Goal: Task Accomplishment & Management: Complete application form

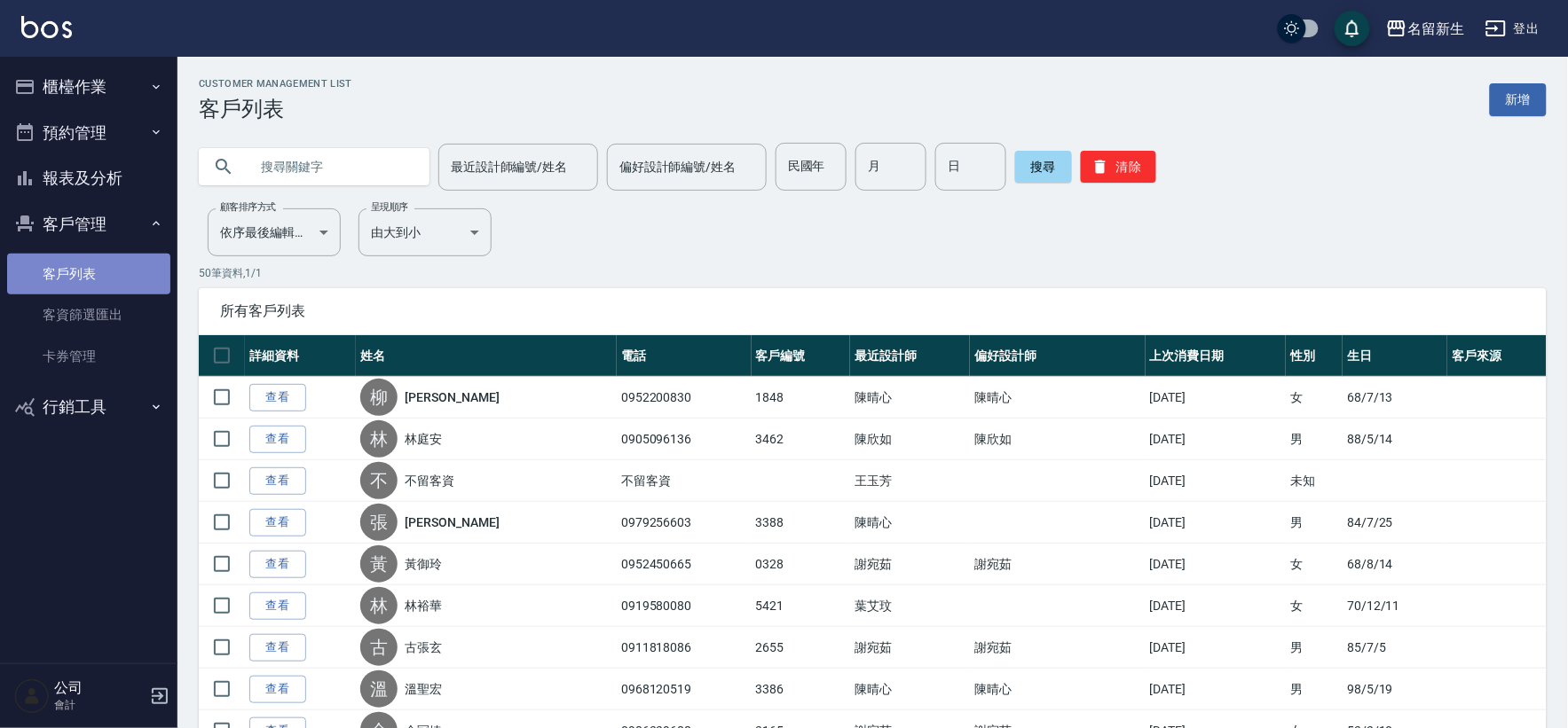
click at [85, 261] on link "客戶列表" at bounding box center [89, 274] width 164 height 40
click at [803, 172] on input "民國年" at bounding box center [811, 167] width 71 height 48
type input "74"
type input "03"
type input "14"
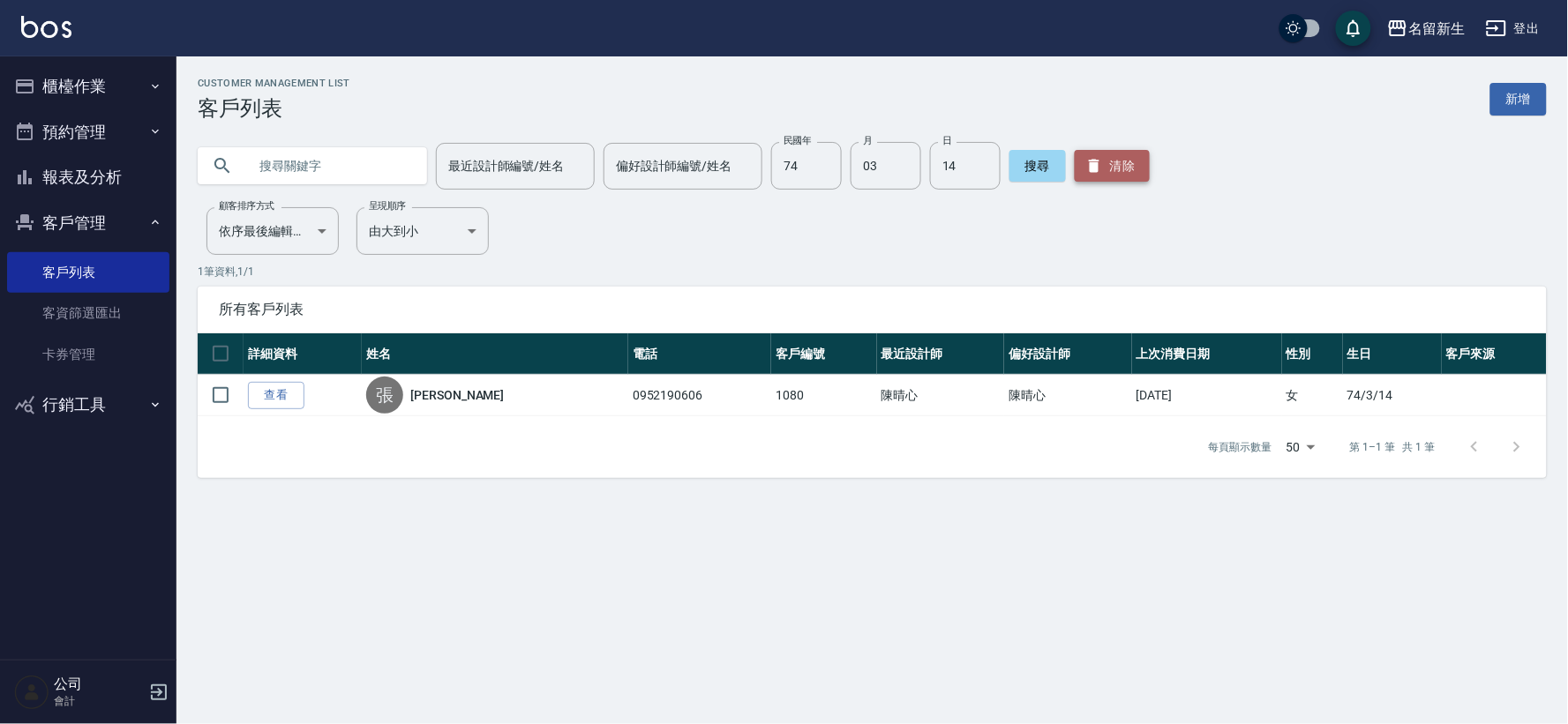
click at [1101, 171] on button "清除" at bounding box center [1113, 165] width 75 height 32
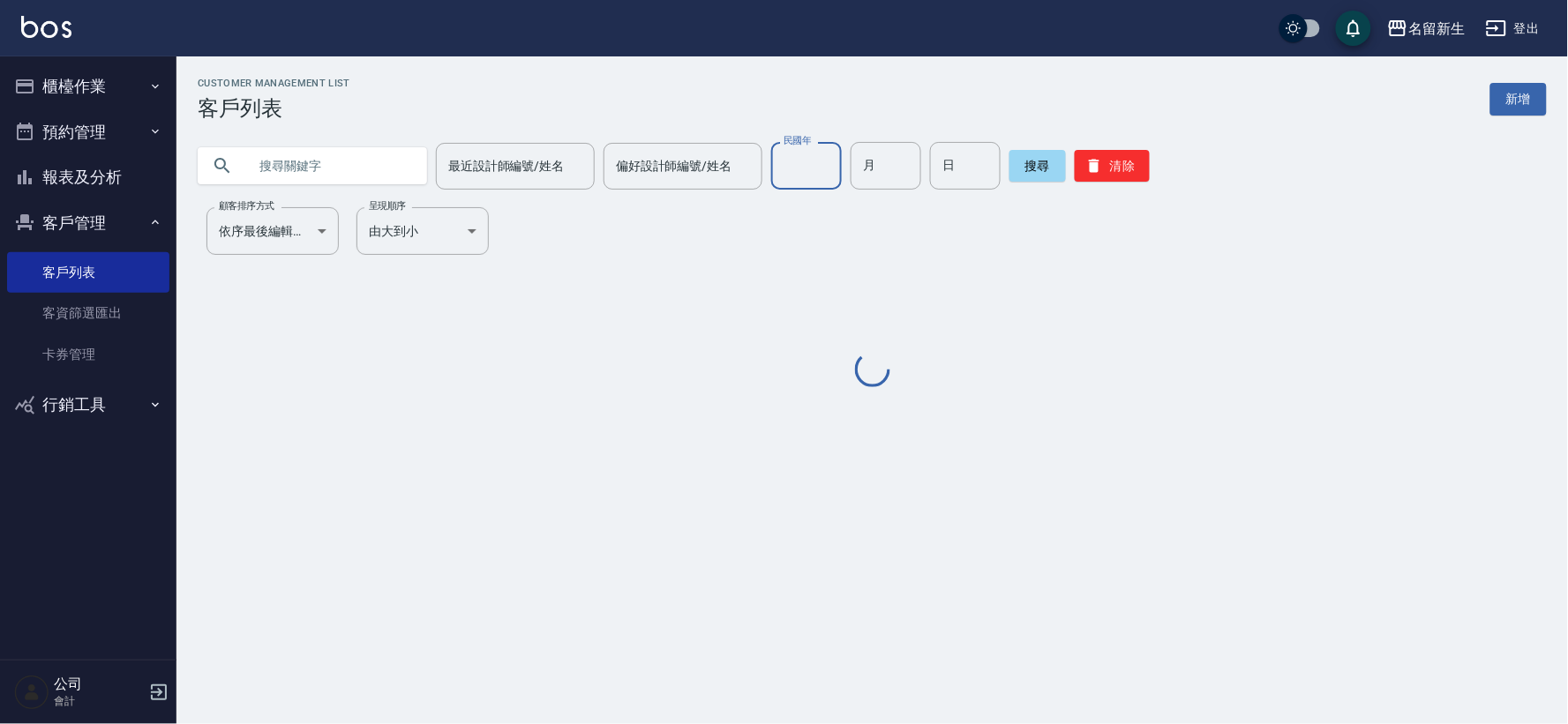
drag, startPoint x: 817, startPoint y: 188, endPoint x: 823, endPoint y: 181, distance: 9.2
click at [817, 188] on input "民國年" at bounding box center [806, 166] width 71 height 48
type input "87"
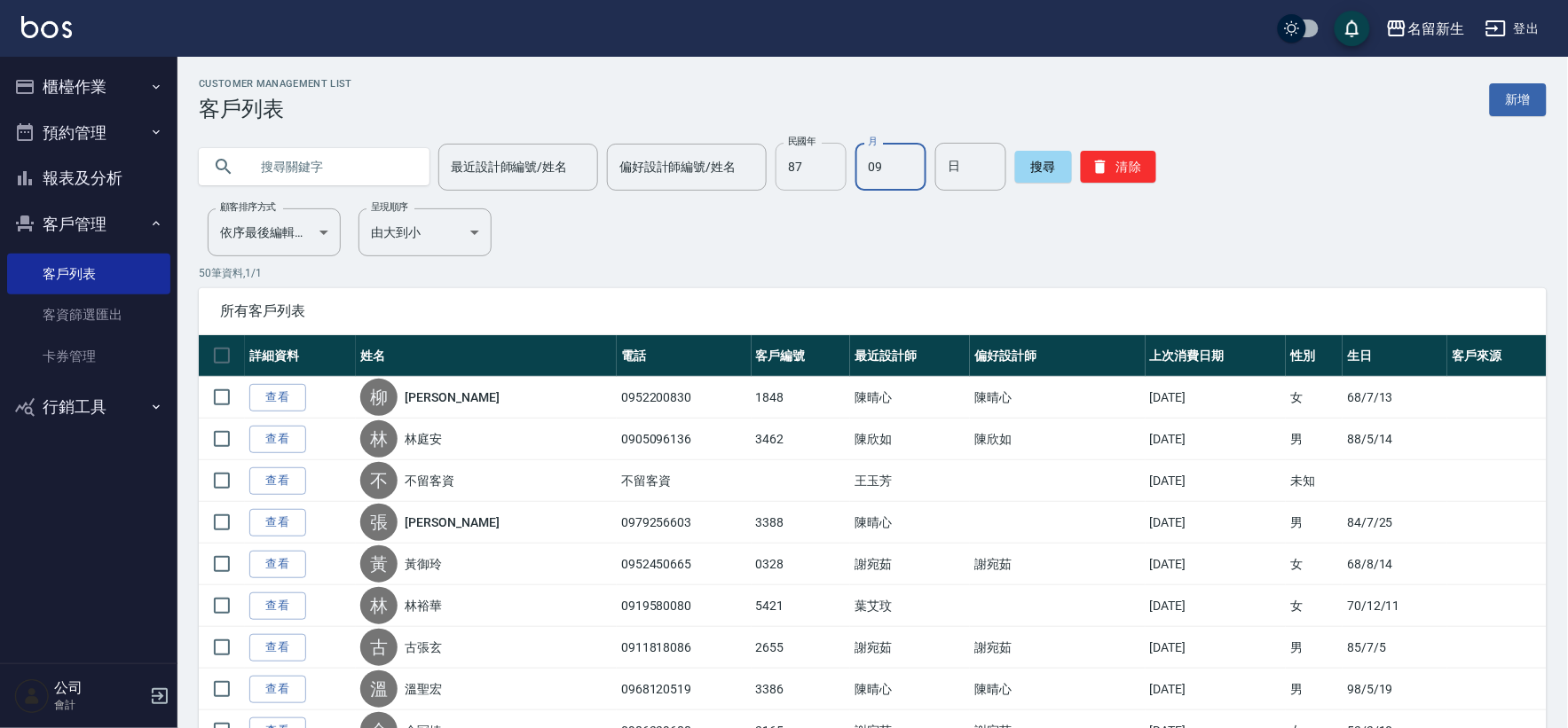
type input "09"
type input "01"
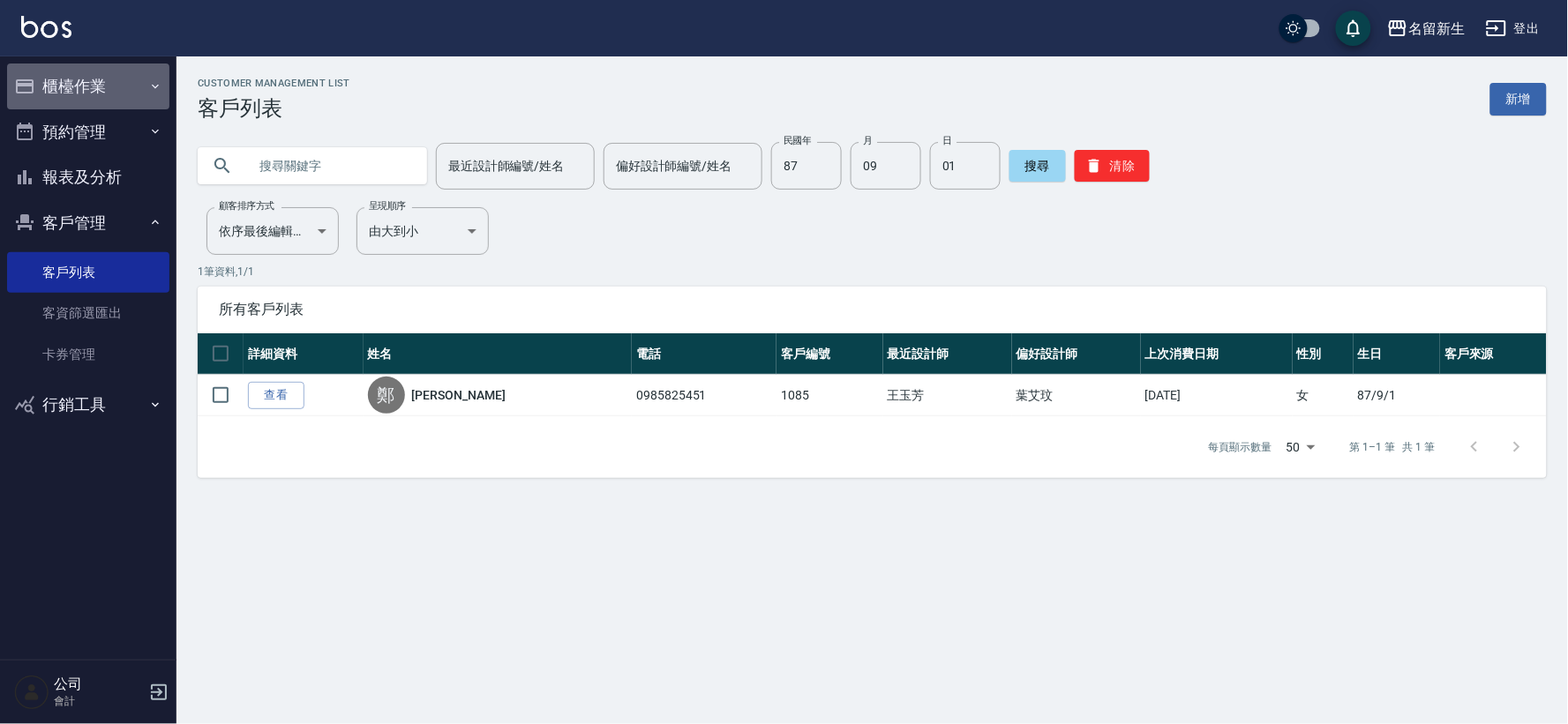
click at [40, 92] on button "櫃檯作業" at bounding box center [88, 86] width 163 height 46
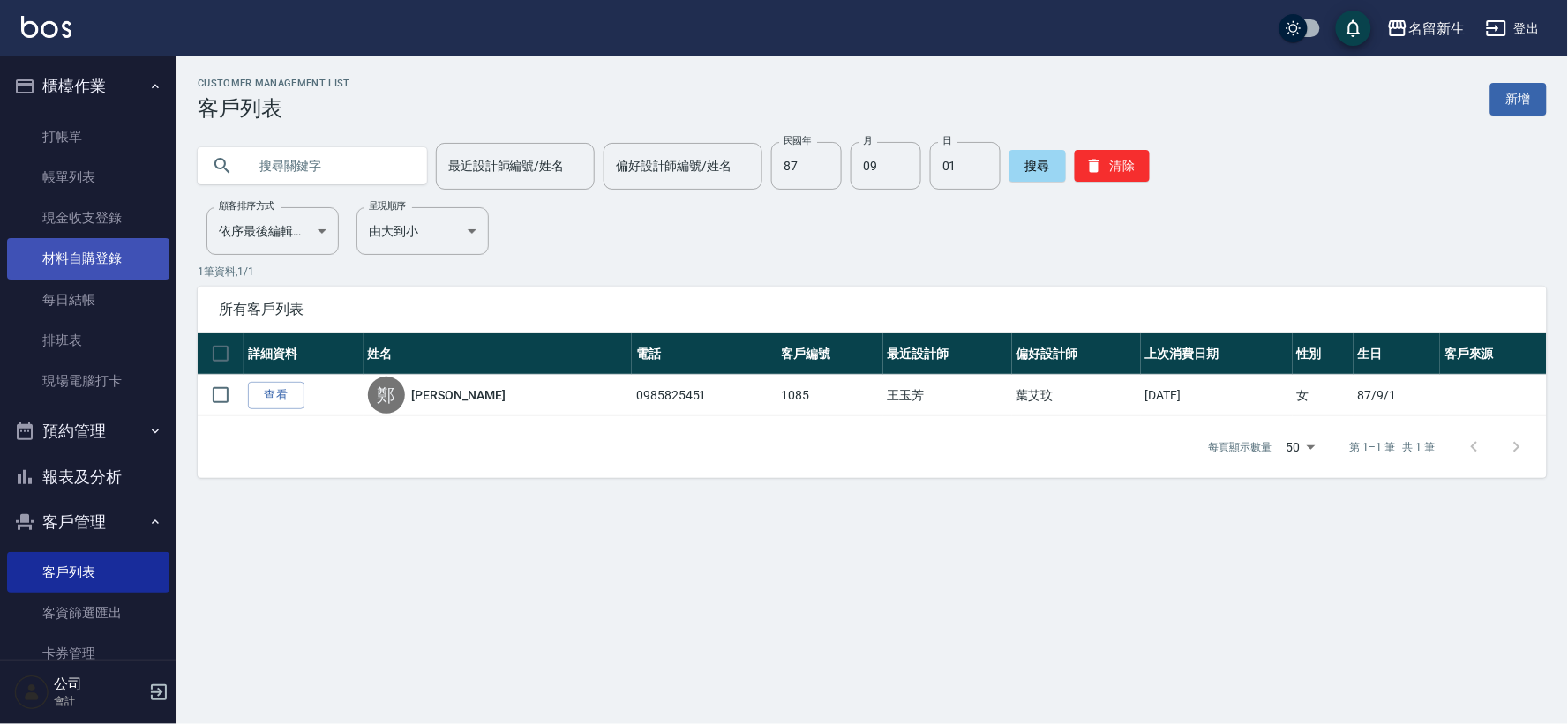
click at [82, 275] on link "材料自購登錄" at bounding box center [88, 258] width 163 height 40
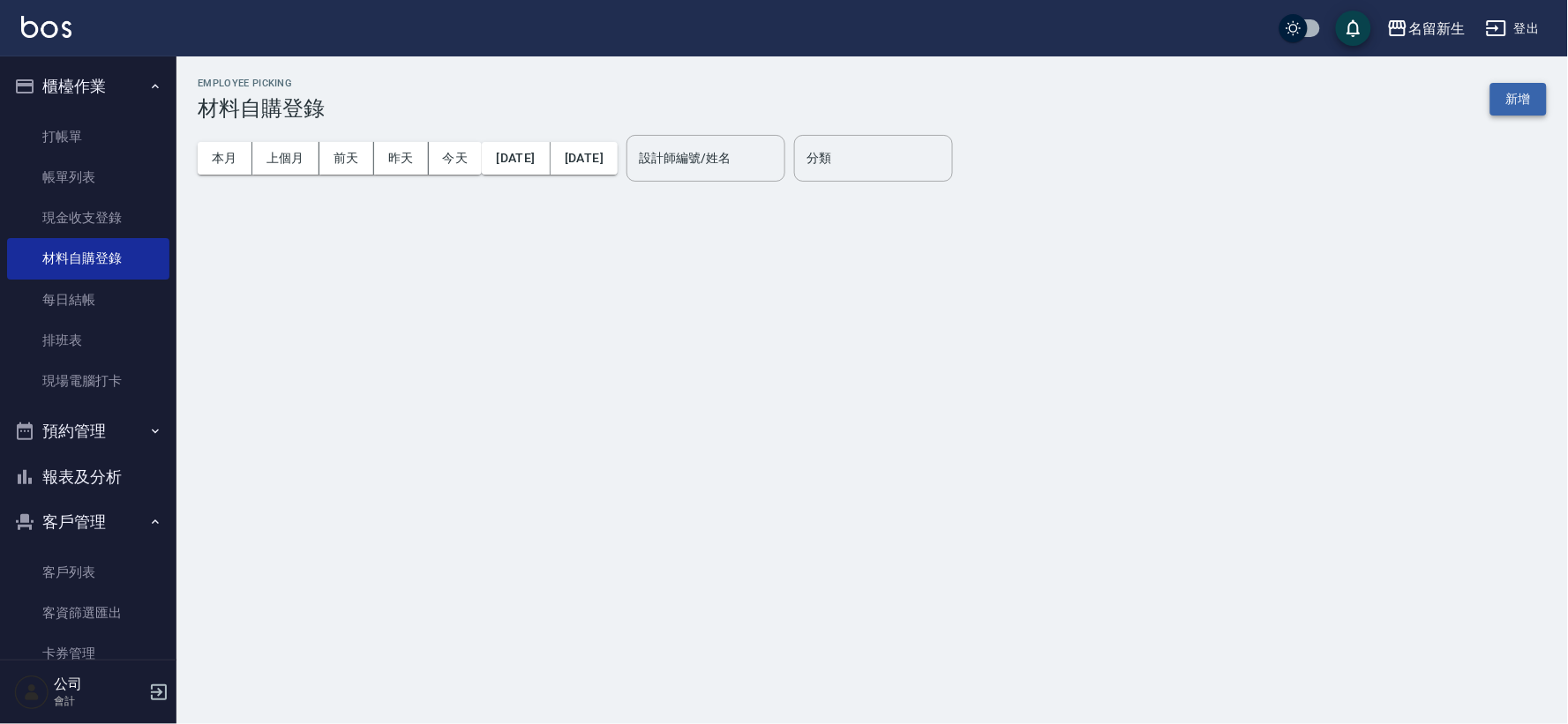
click at [1519, 102] on button "新增" at bounding box center [1518, 99] width 56 height 33
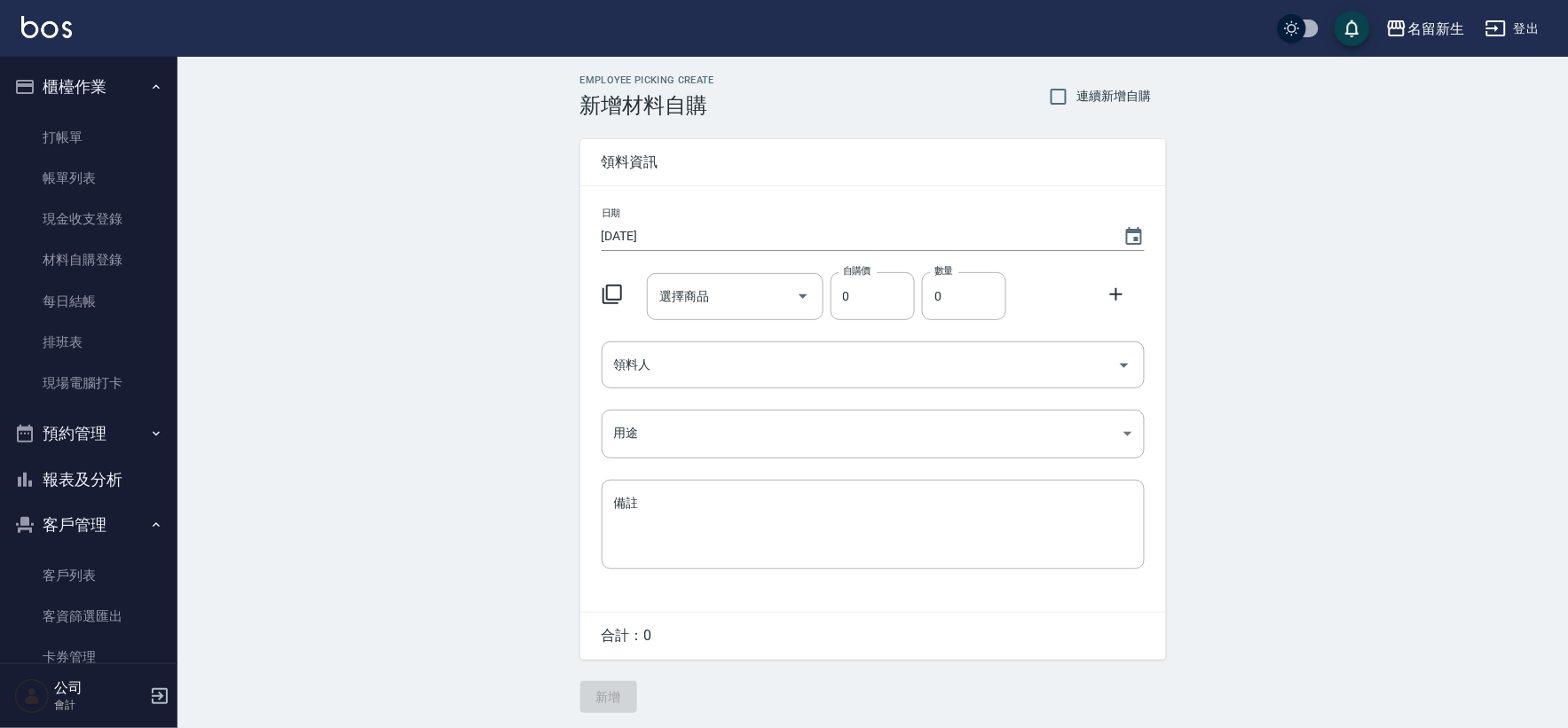
click at [614, 300] on icon at bounding box center [612, 294] width 19 height 19
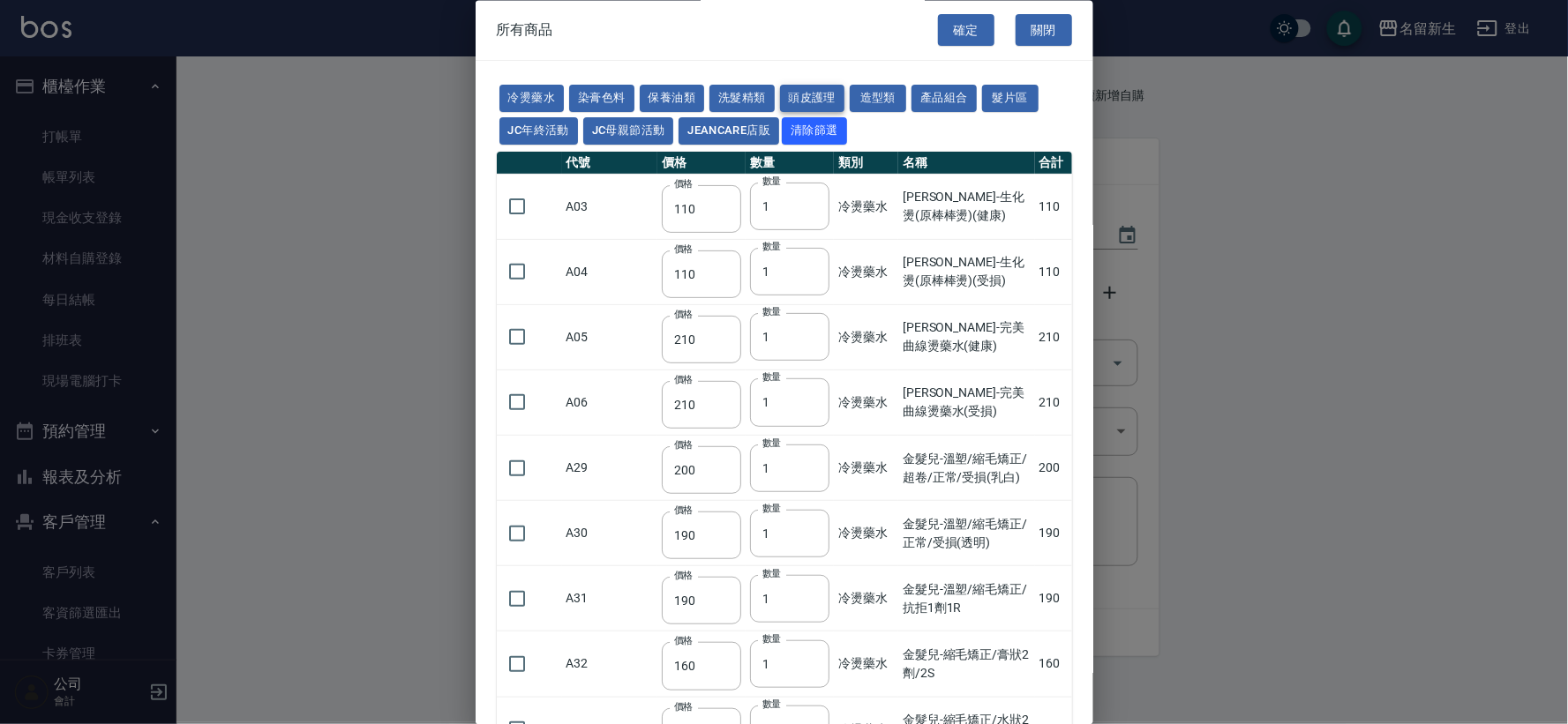
click at [830, 90] on button "頭皮護理" at bounding box center [813, 99] width 65 height 28
type input "315"
type input "273"
type input "1183"
type input "798"
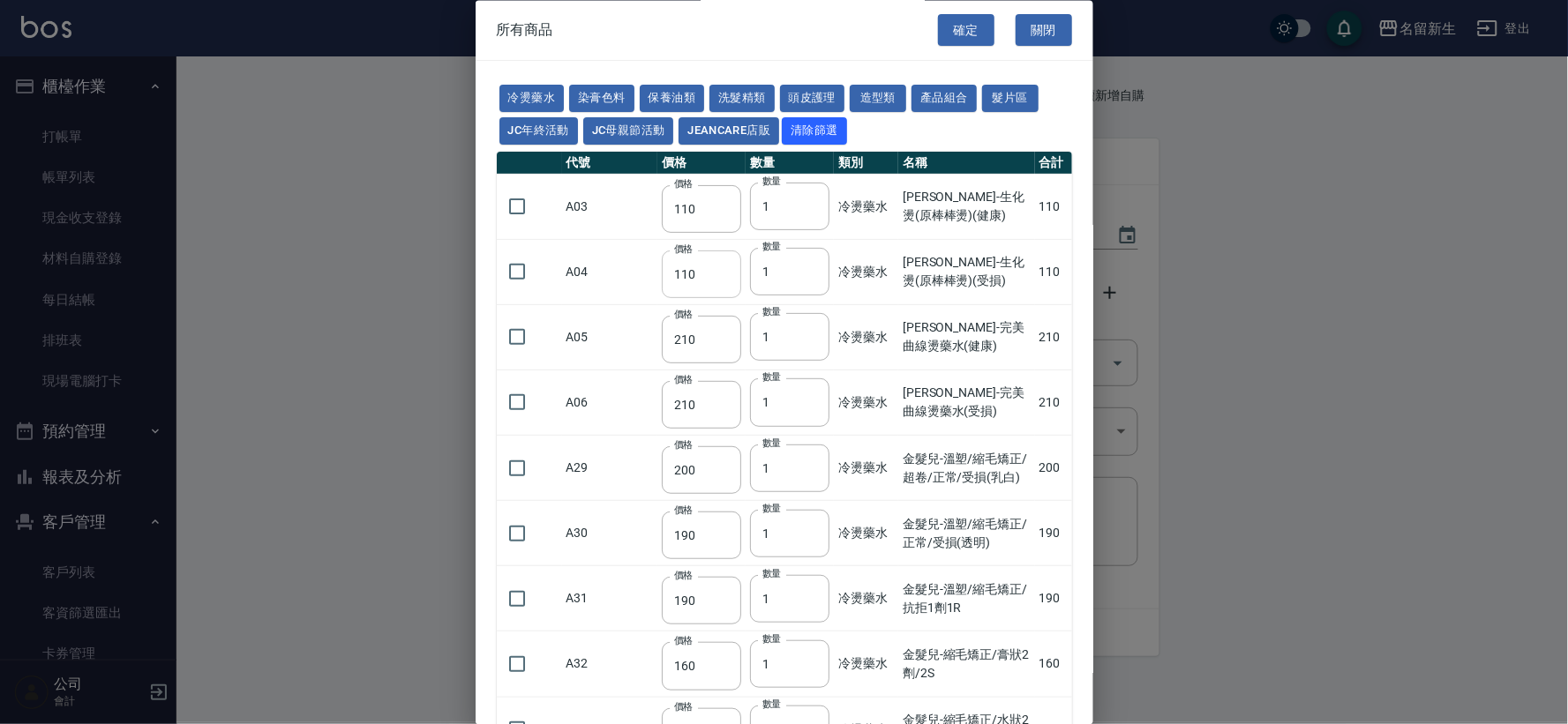
type input "481"
type input "640"
type input "308"
type input "245"
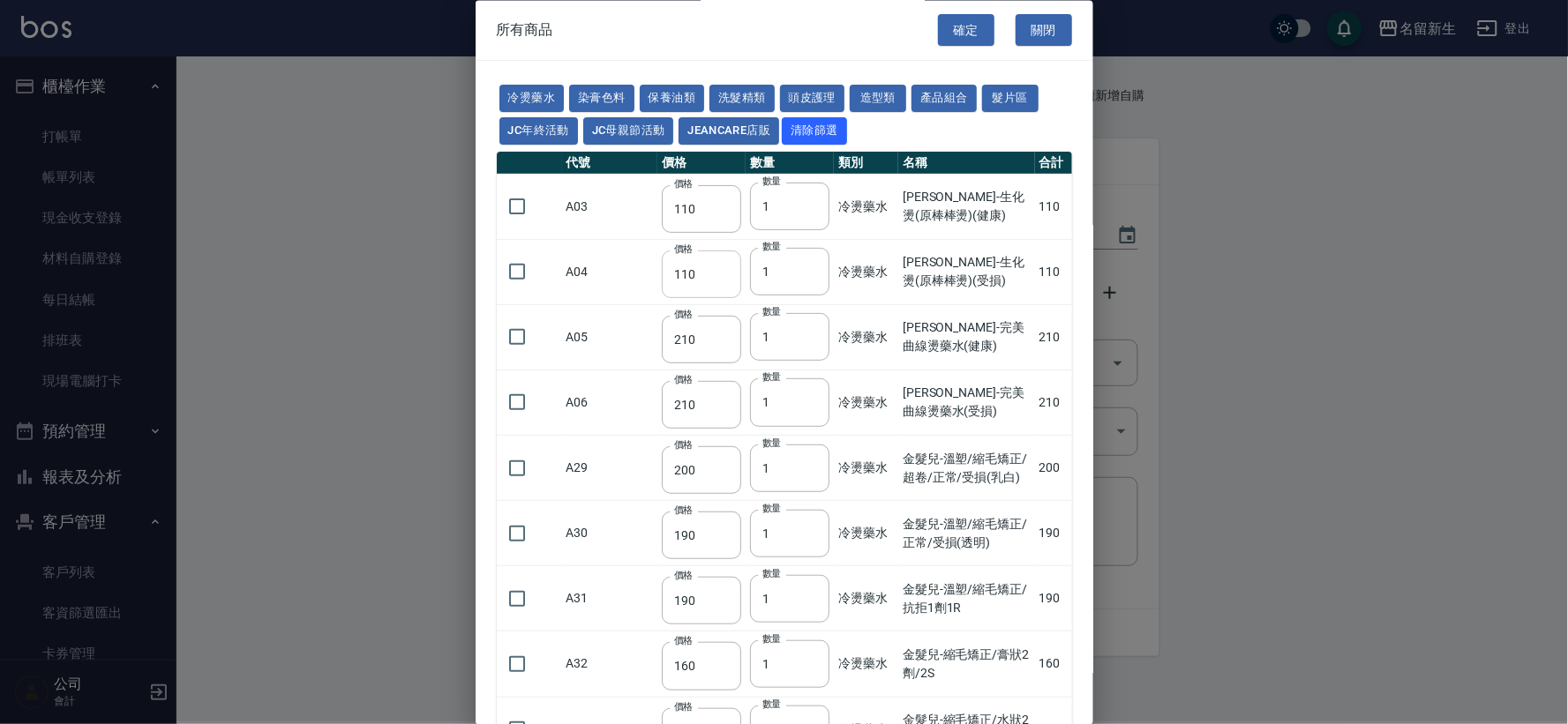
type input "350"
type input "1260"
type input "440"
type input "420"
type input "740"
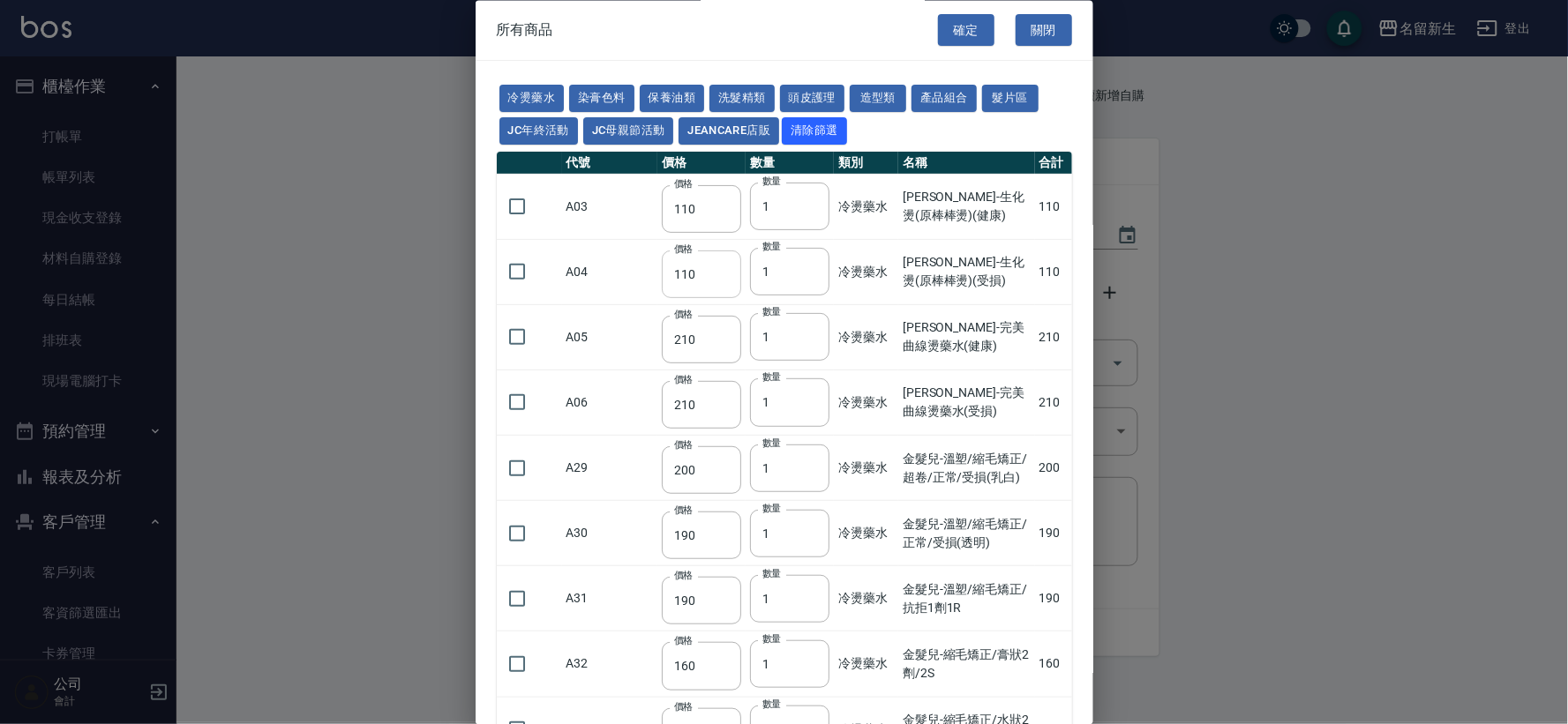
type input "500"
type input "690"
type input "650"
type input "600"
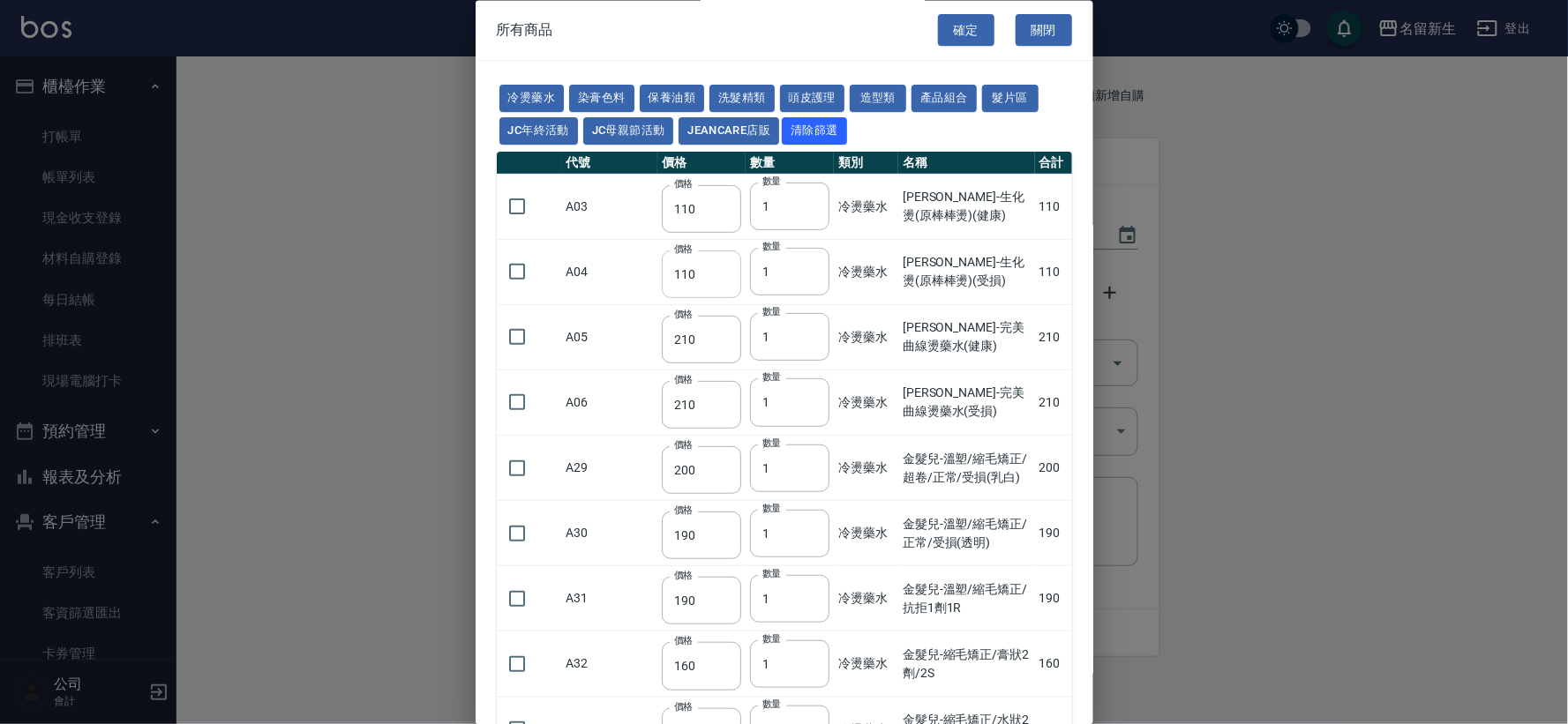
type input "450"
type input "500"
type input "540"
type input "420"
type input "50"
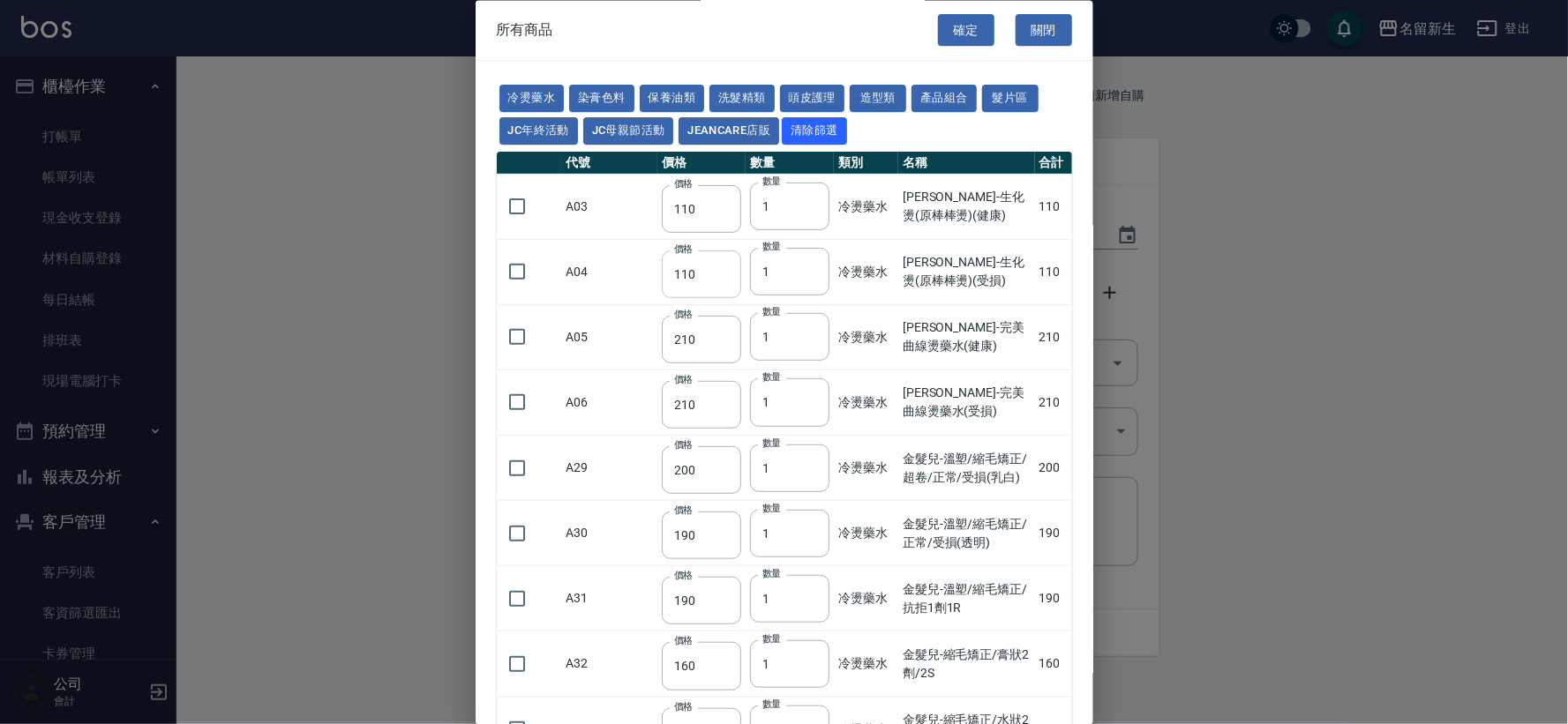
type input "300"
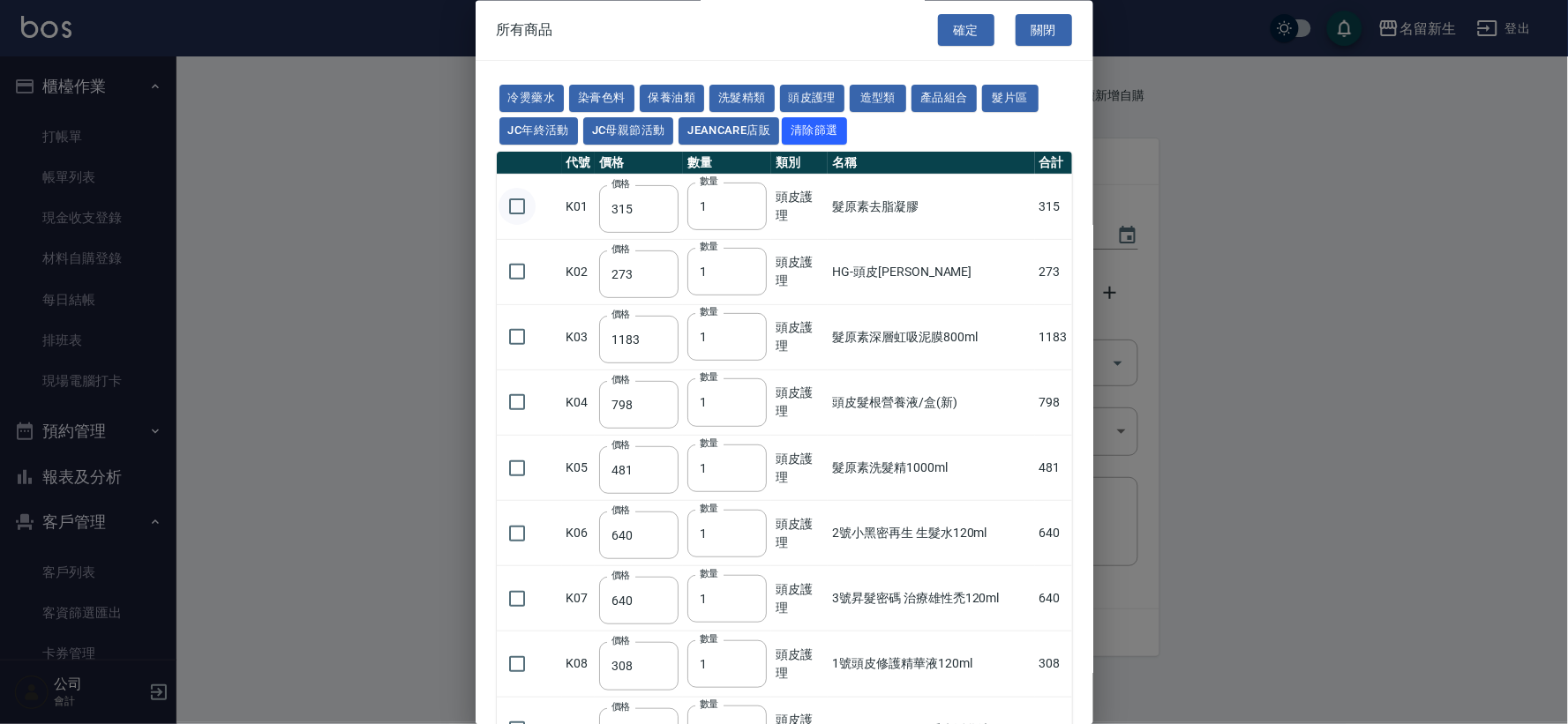
click at [516, 208] on input "checkbox" at bounding box center [517, 207] width 37 height 37
checkbox input "true"
click at [975, 35] on button "確定" at bounding box center [966, 31] width 56 height 33
type input "髮原素去脂凝膠"
type input "315"
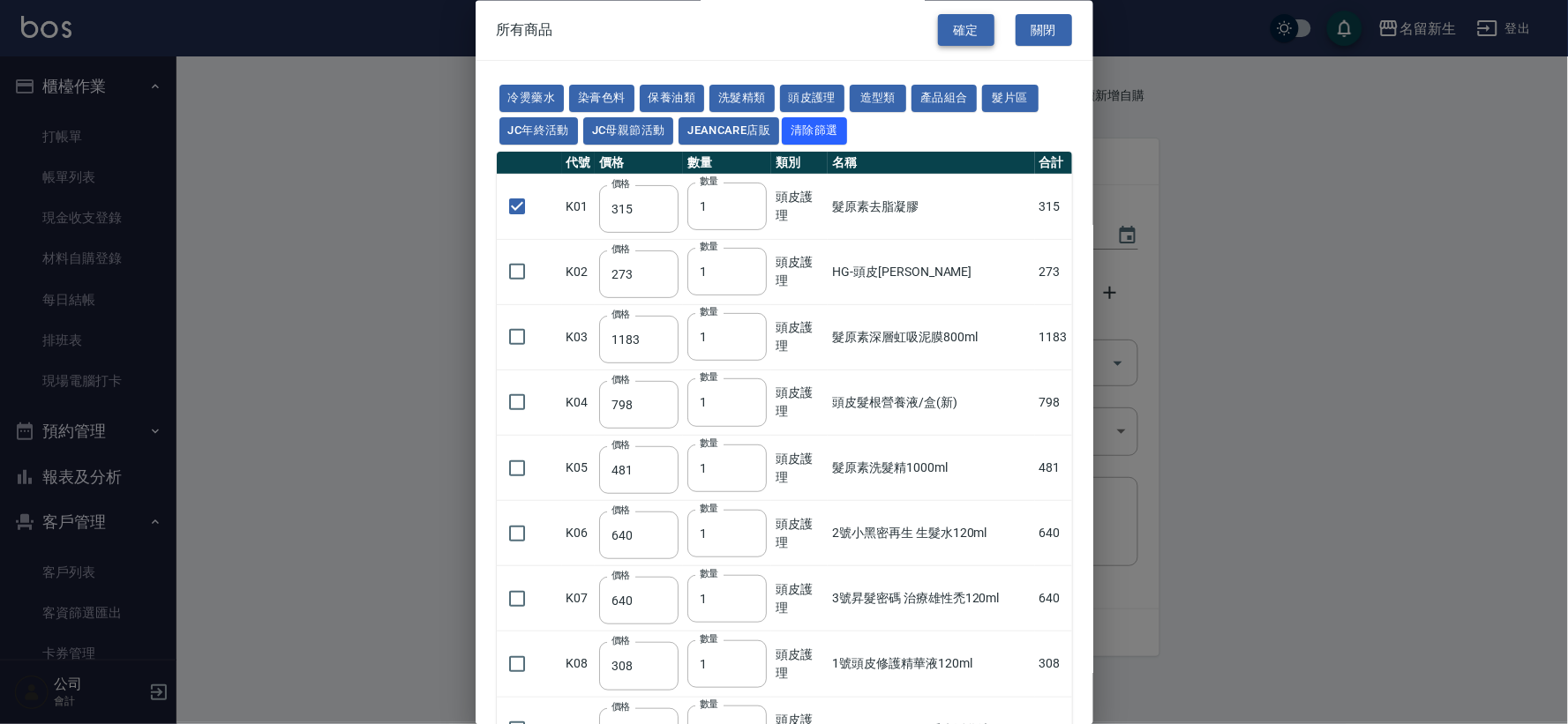
type input "1"
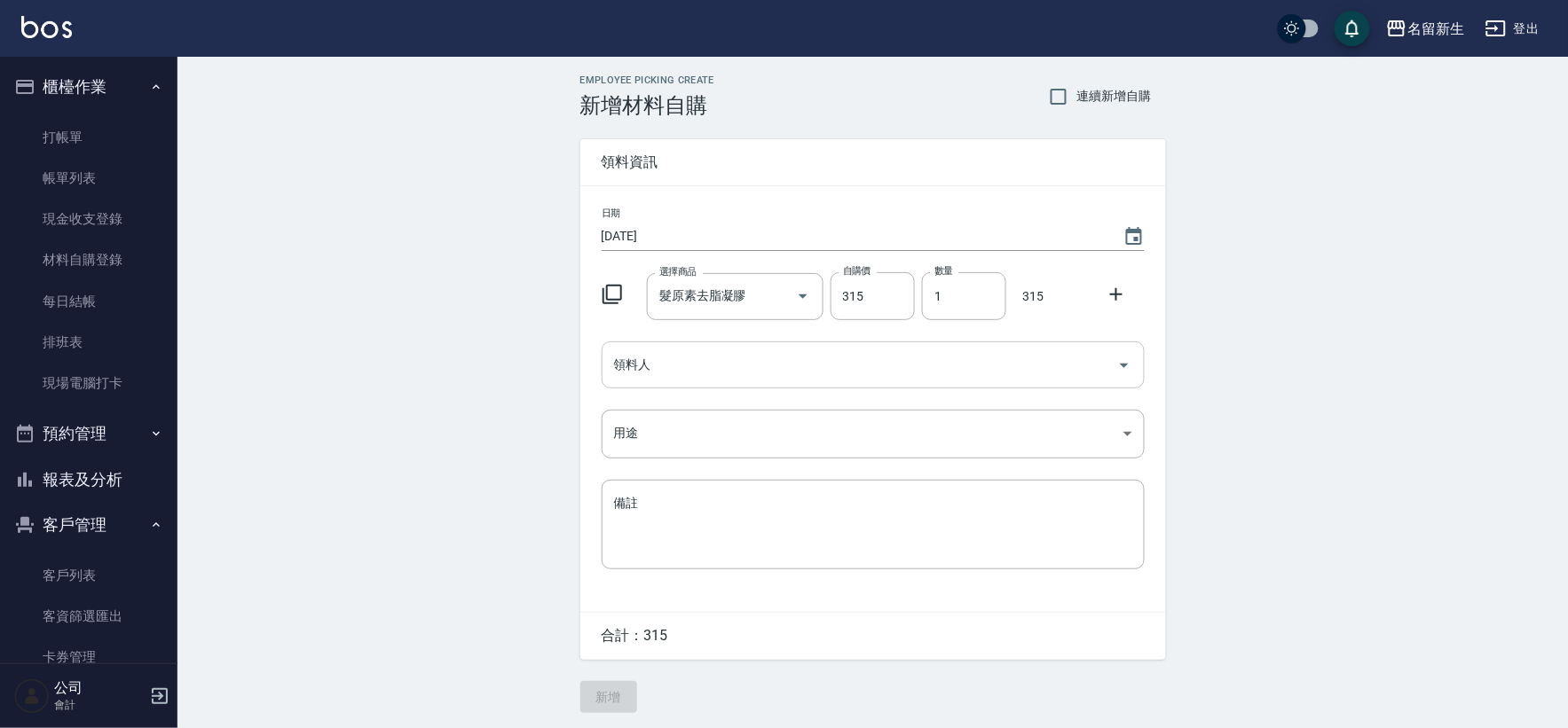
click at [711, 372] on input "領料人" at bounding box center [860, 364] width 500 height 31
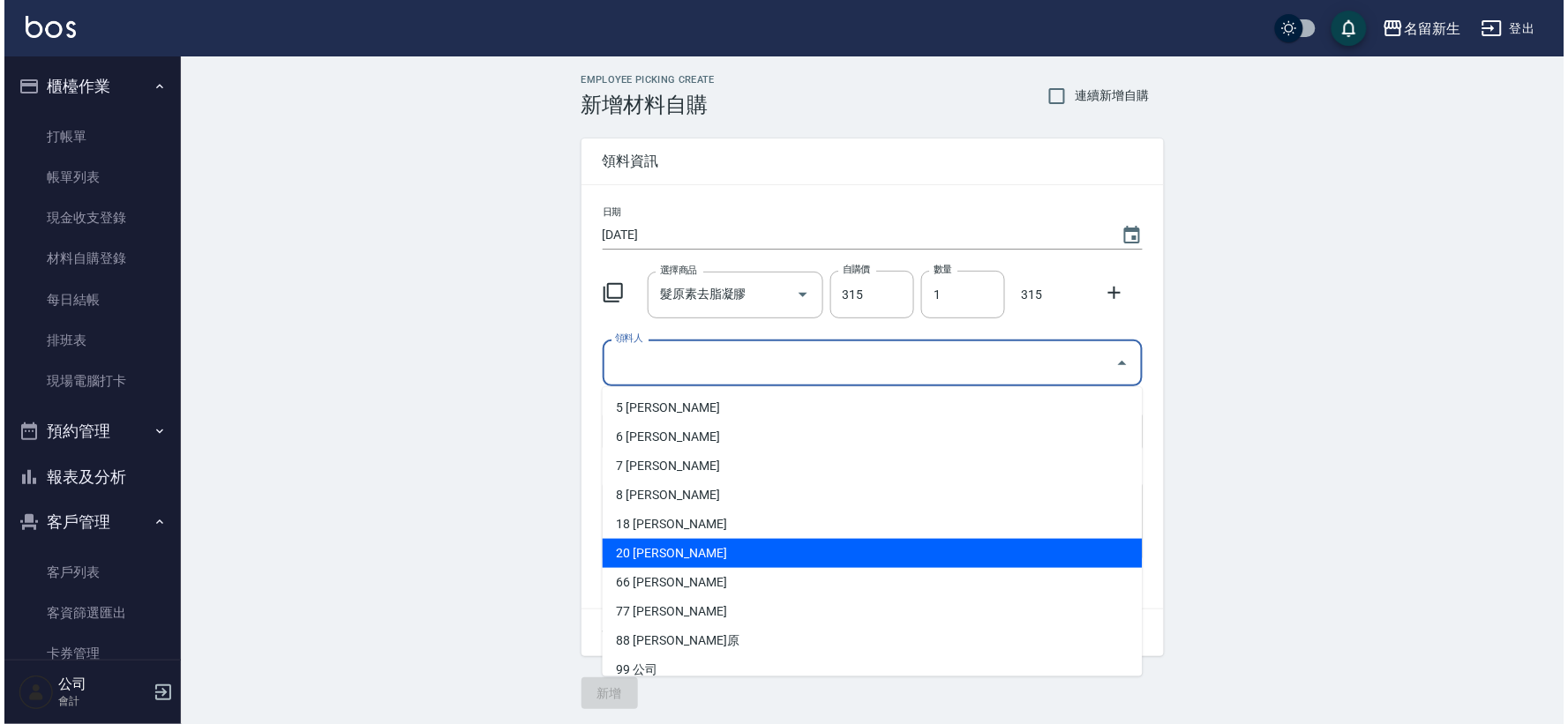
scroll to position [44, 0]
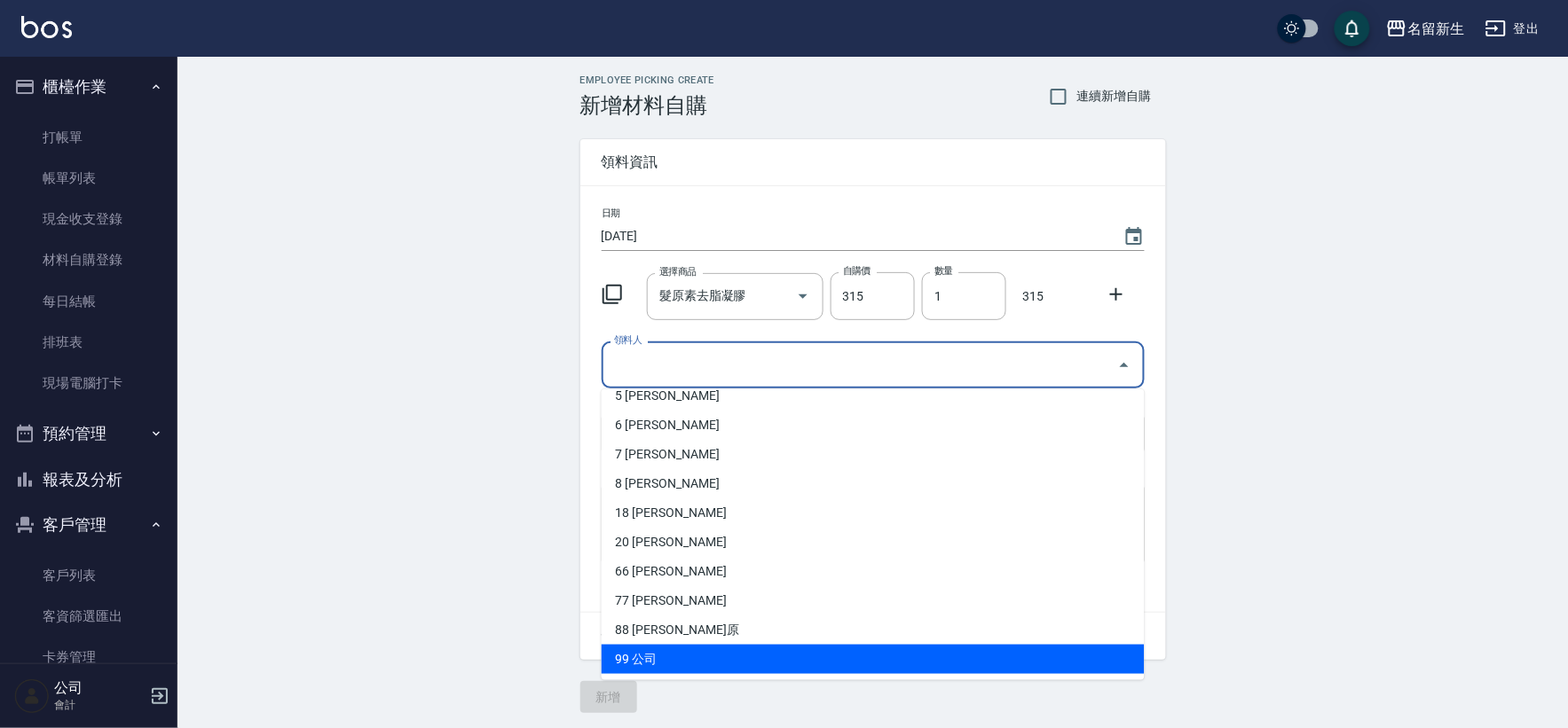
click at [721, 658] on li "99 公司" at bounding box center [873, 660] width 544 height 29
type input "公司"
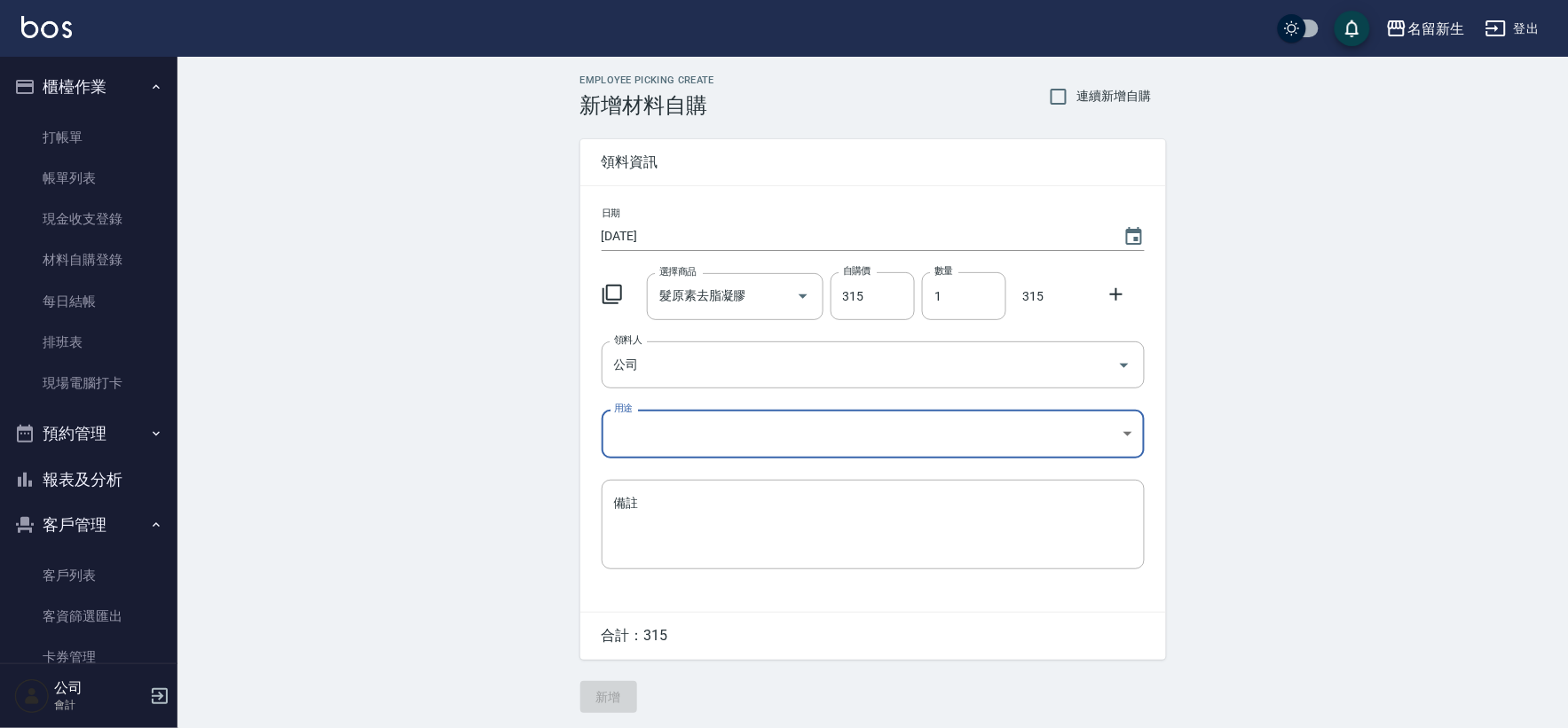
click at [644, 441] on body "名留新生 登出 櫃檯作業 打帳單 帳單列表 現金收支登錄 材料自購登錄 每日結帳 排班表 現場電腦打卡 預約管理 預約管理 單日預約紀錄 單週預約紀錄 報表及…" at bounding box center [784, 365] width 1568 height 731
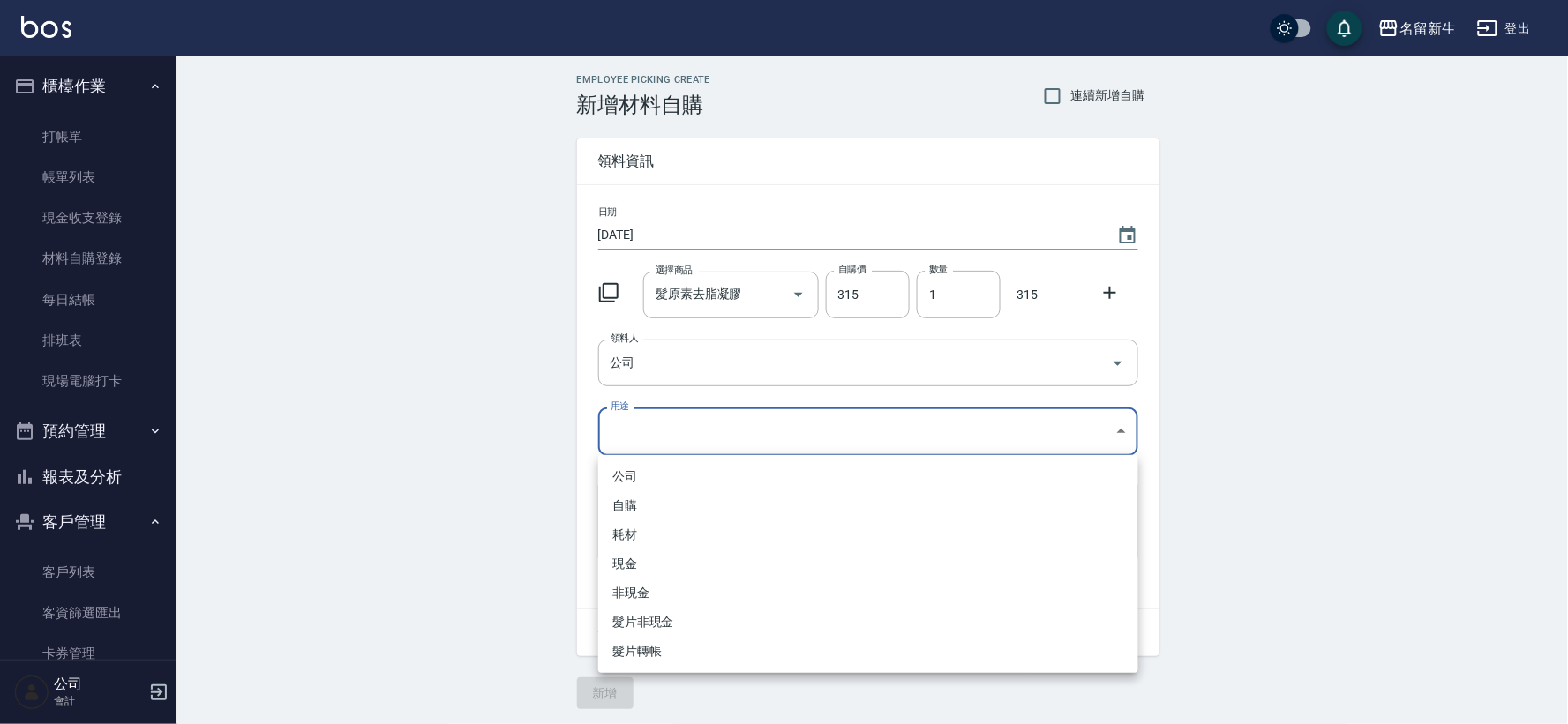
click at [637, 486] on li "公司" at bounding box center [869, 476] width 541 height 29
type input "公司"
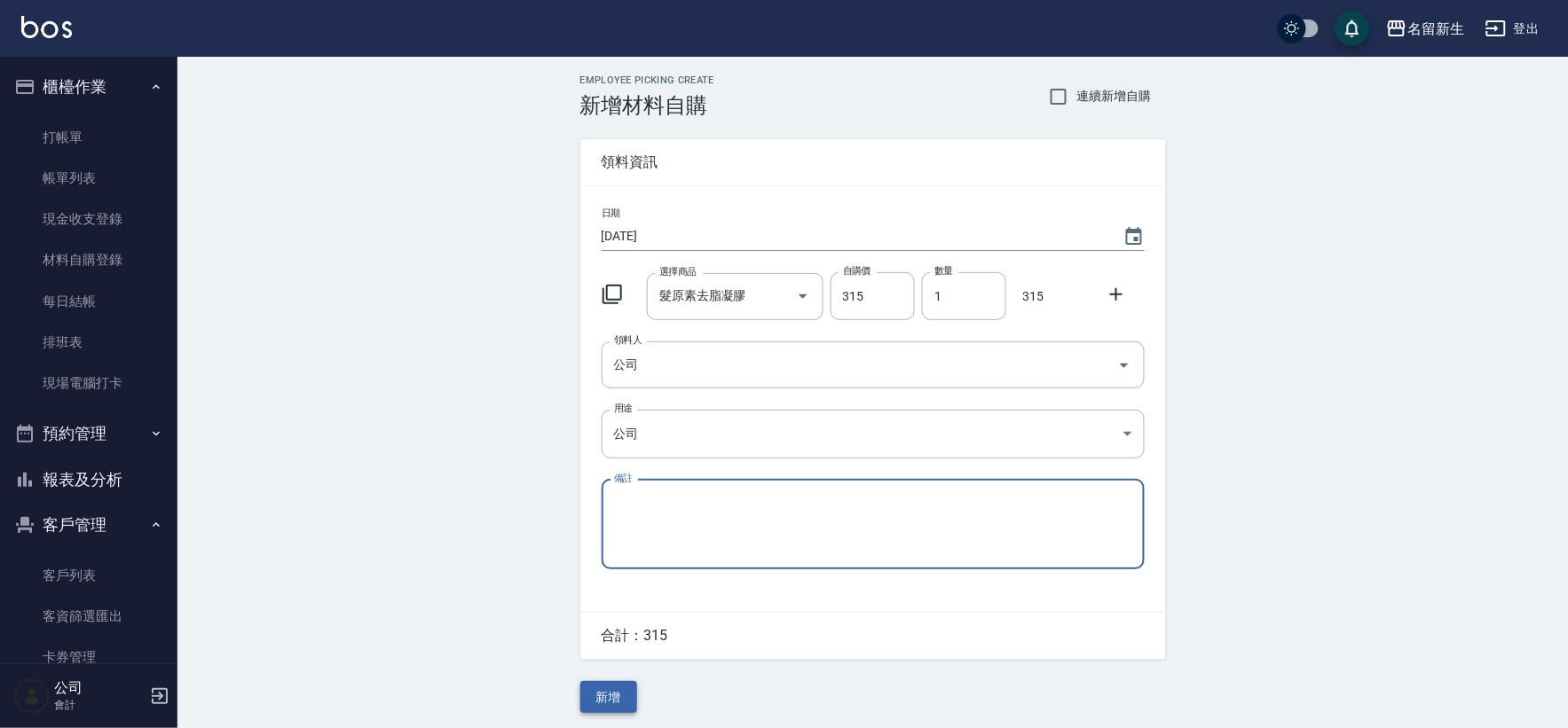
click at [611, 692] on button "新增" at bounding box center [608, 698] width 57 height 33
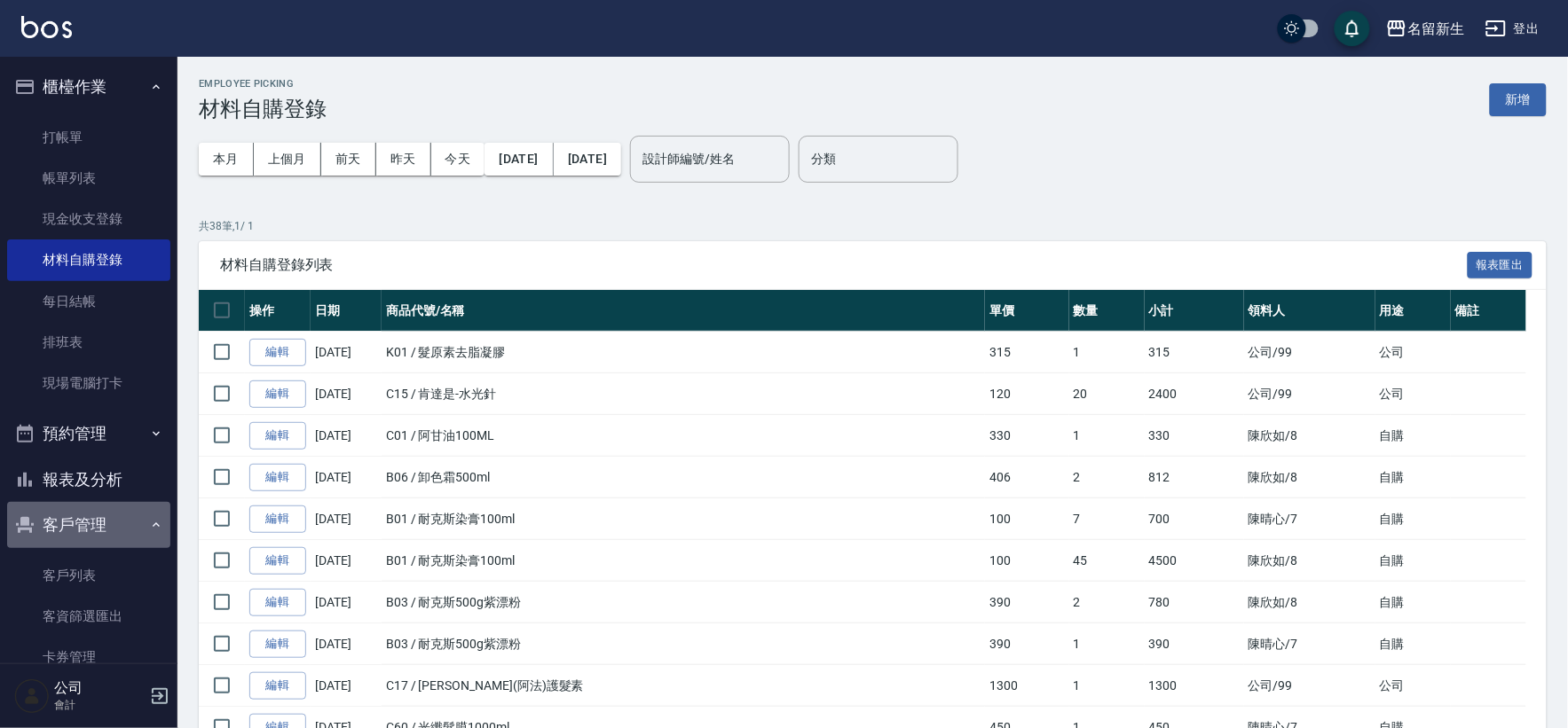
click at [101, 544] on button "客戶管理" at bounding box center [89, 525] width 164 height 46
click at [101, 567] on button "行銷工具" at bounding box center [89, 571] width 164 height 46
click at [118, 540] on button "客戶管理" at bounding box center [89, 525] width 164 height 46
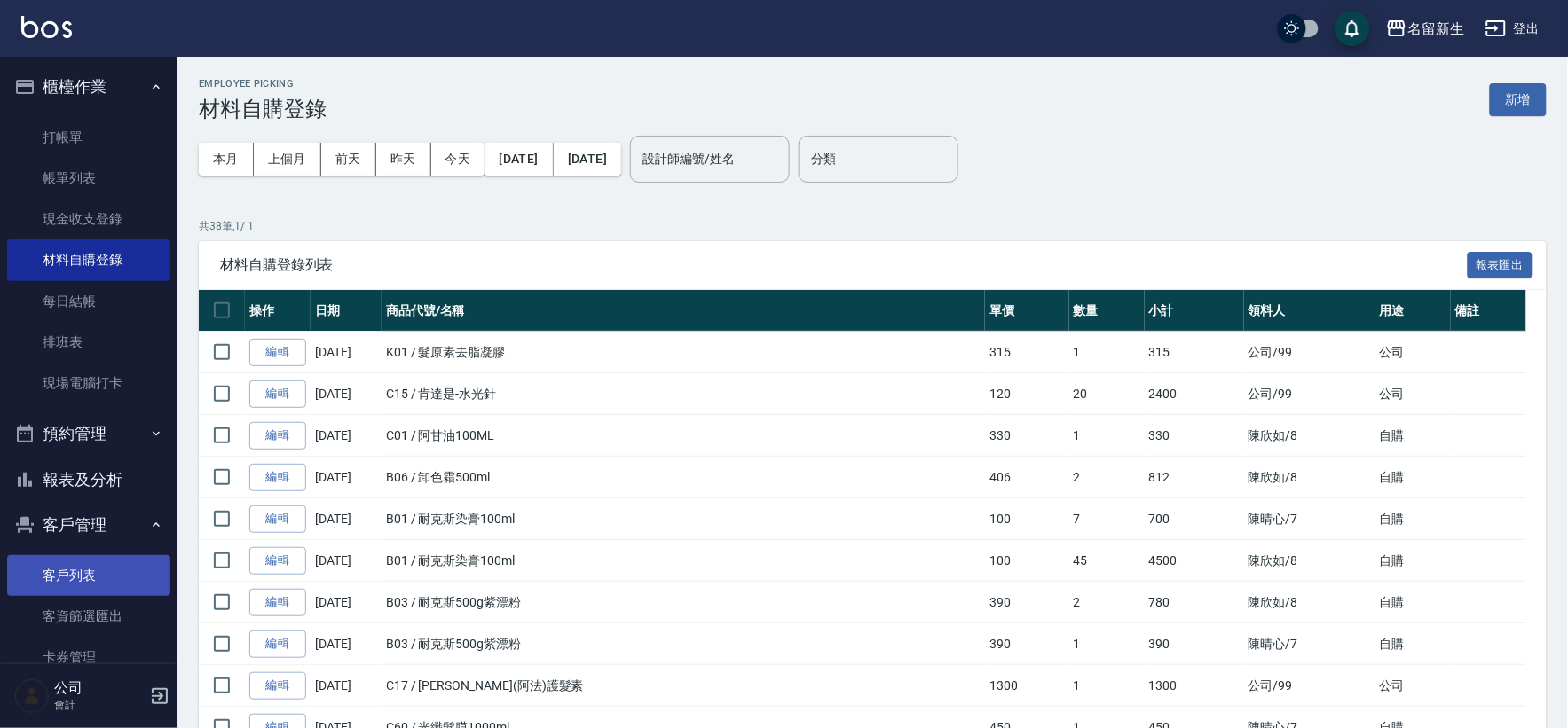
click at [112, 578] on link "客戶列表" at bounding box center [89, 576] width 164 height 40
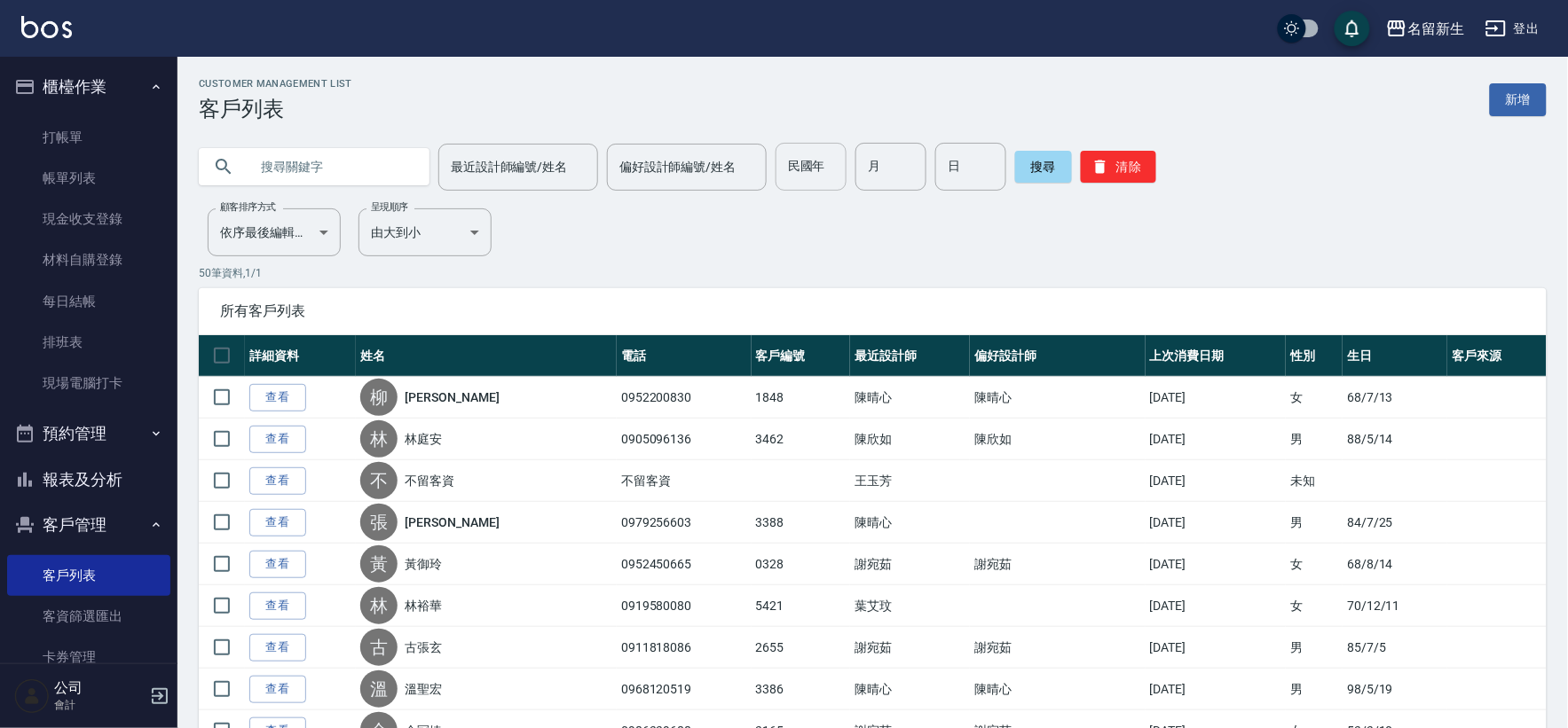
click at [820, 161] on input "民國年" at bounding box center [811, 167] width 71 height 48
type input "95"
type input "05"
type input "16"
